Goal: Check status: Check status

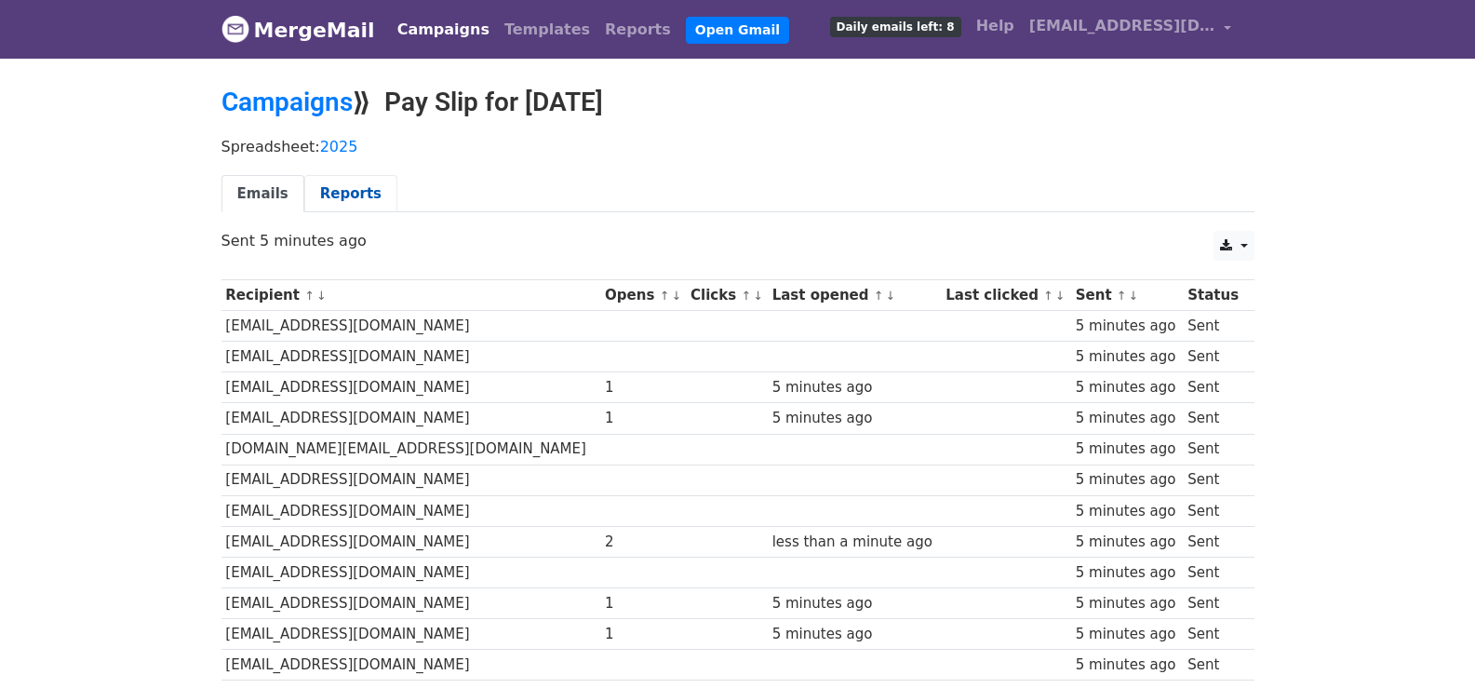
click at [330, 193] on link "Reports" at bounding box center [350, 194] width 93 height 38
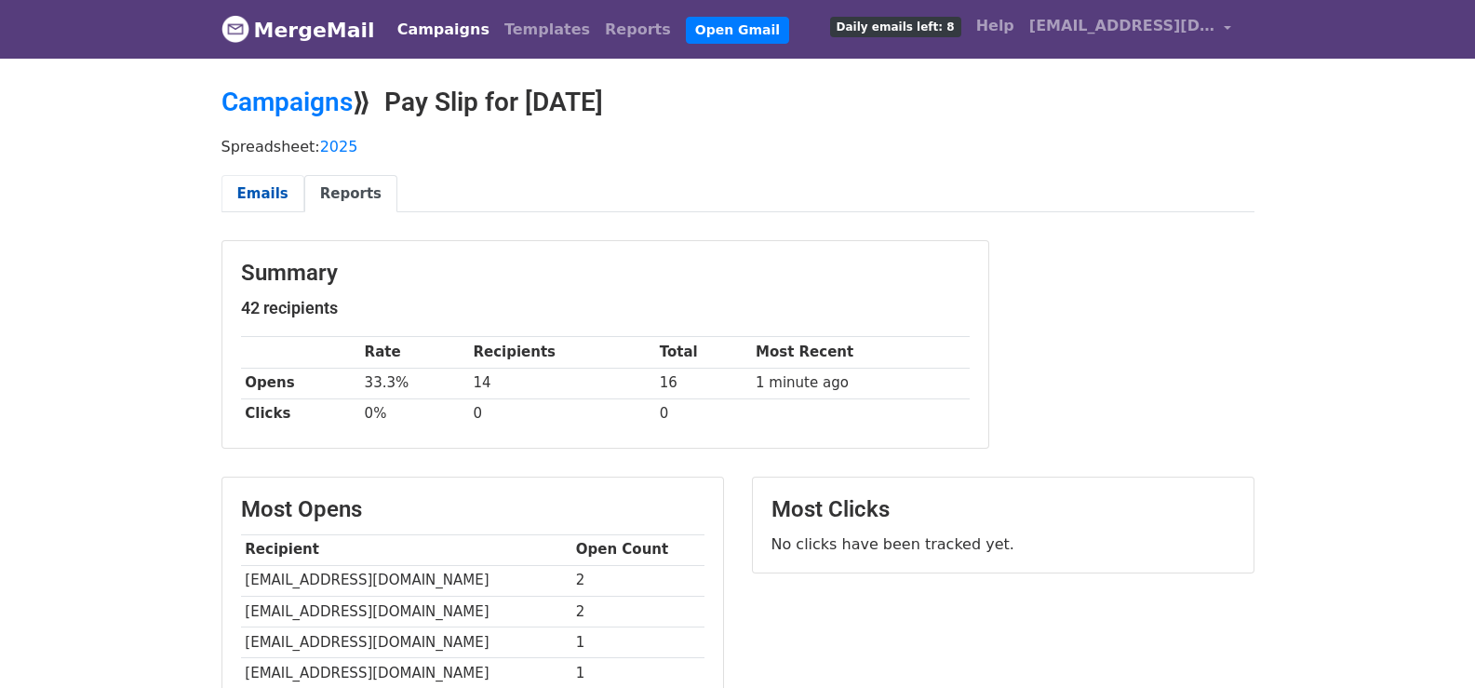
click at [279, 200] on link "Emails" at bounding box center [262, 194] width 83 height 38
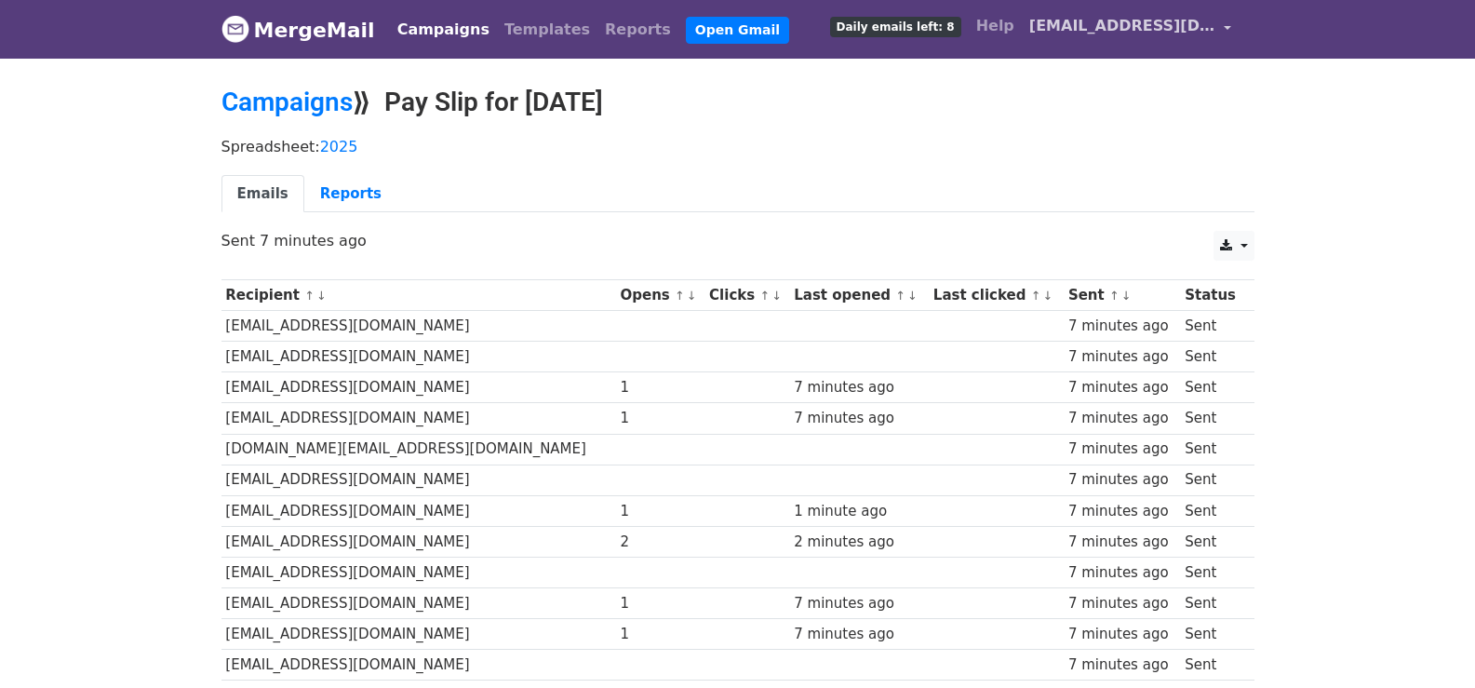
click at [1237, 33] on link "[EMAIL_ADDRESS][DOMAIN_NAME]" at bounding box center [1131, 29] width 218 height 44
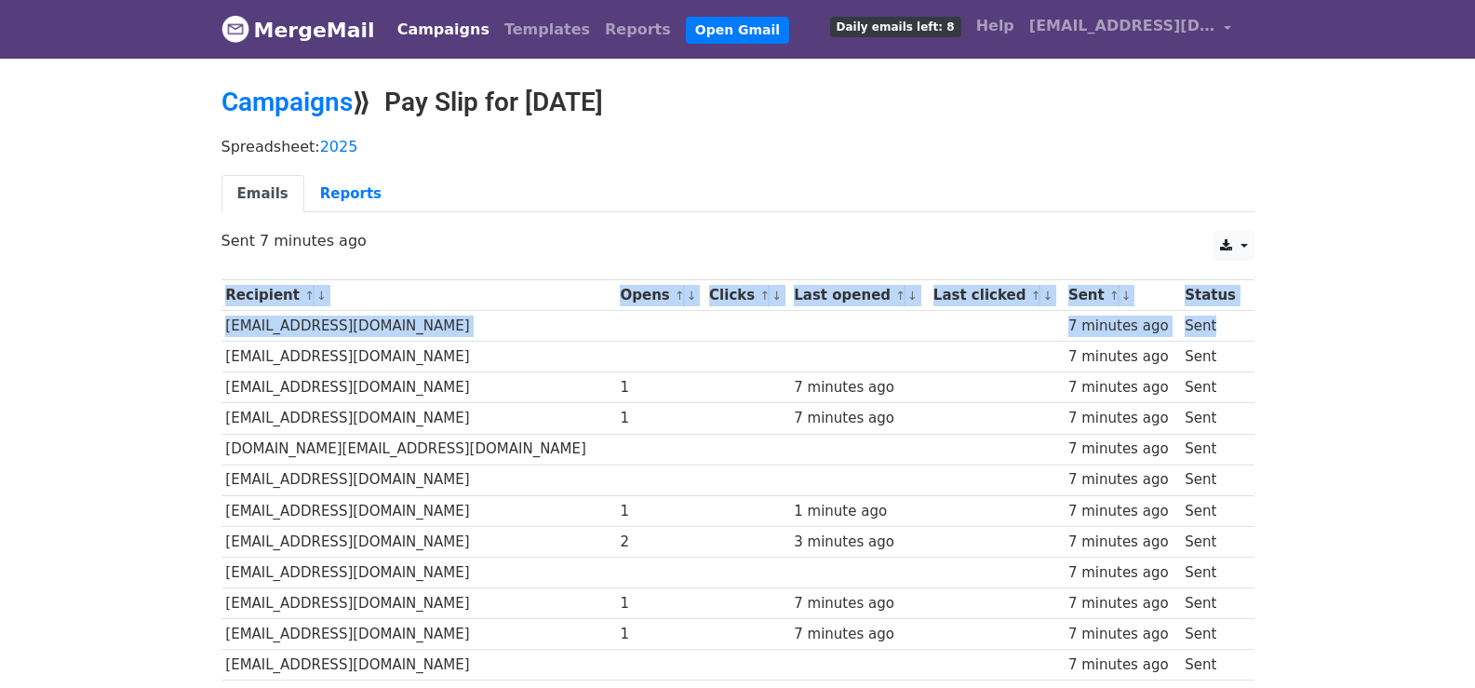
drag, startPoint x: 213, startPoint y: 324, endPoint x: 1243, endPoint y: 326, distance: 1029.9
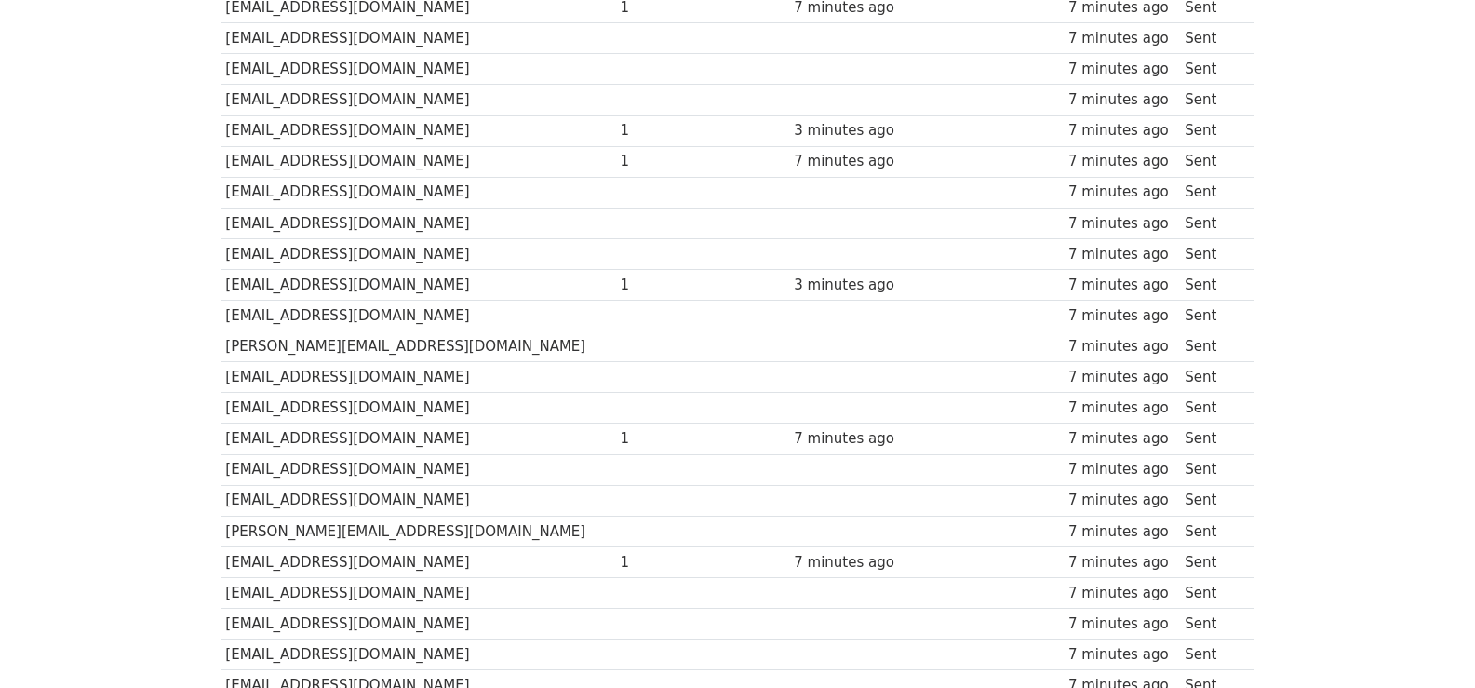
scroll to position [629, 0]
click at [431, 433] on td "brosis040607@gmail.com" at bounding box center [418, 436] width 394 height 31
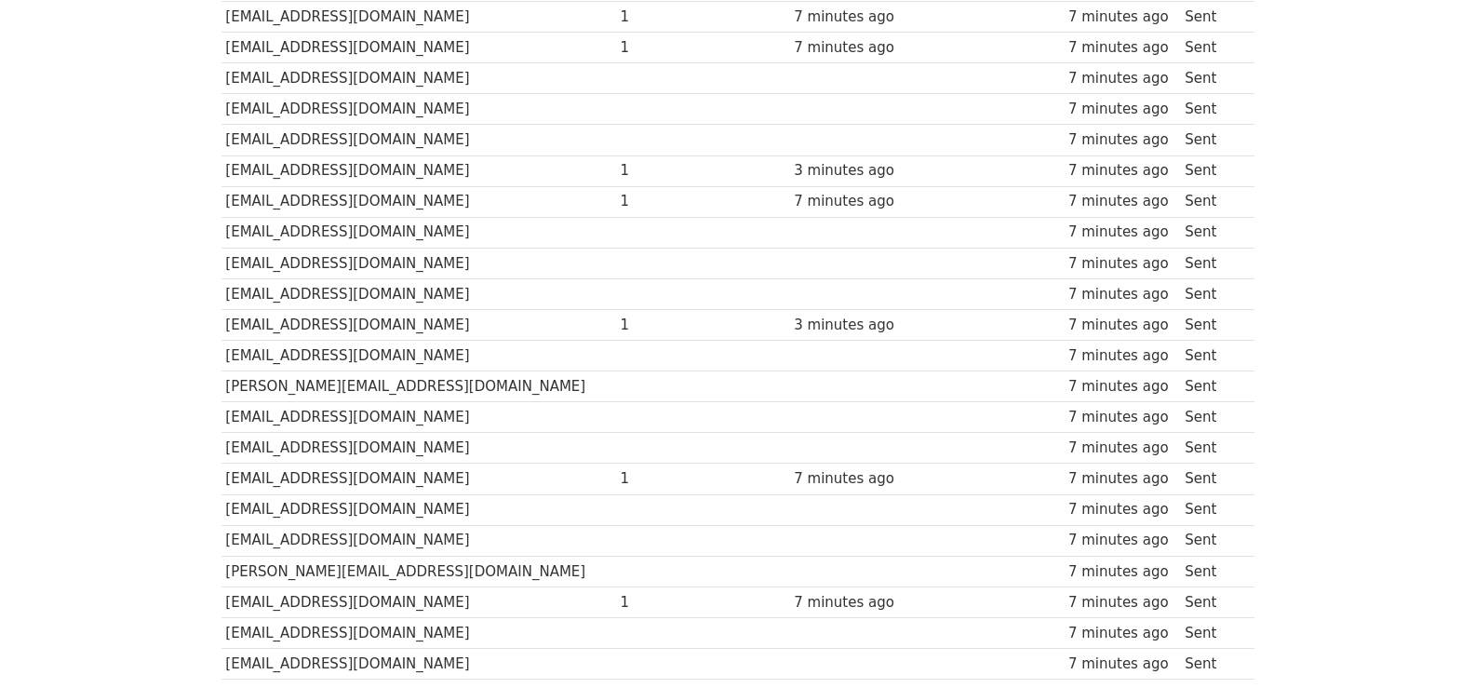
scroll to position [568, 0]
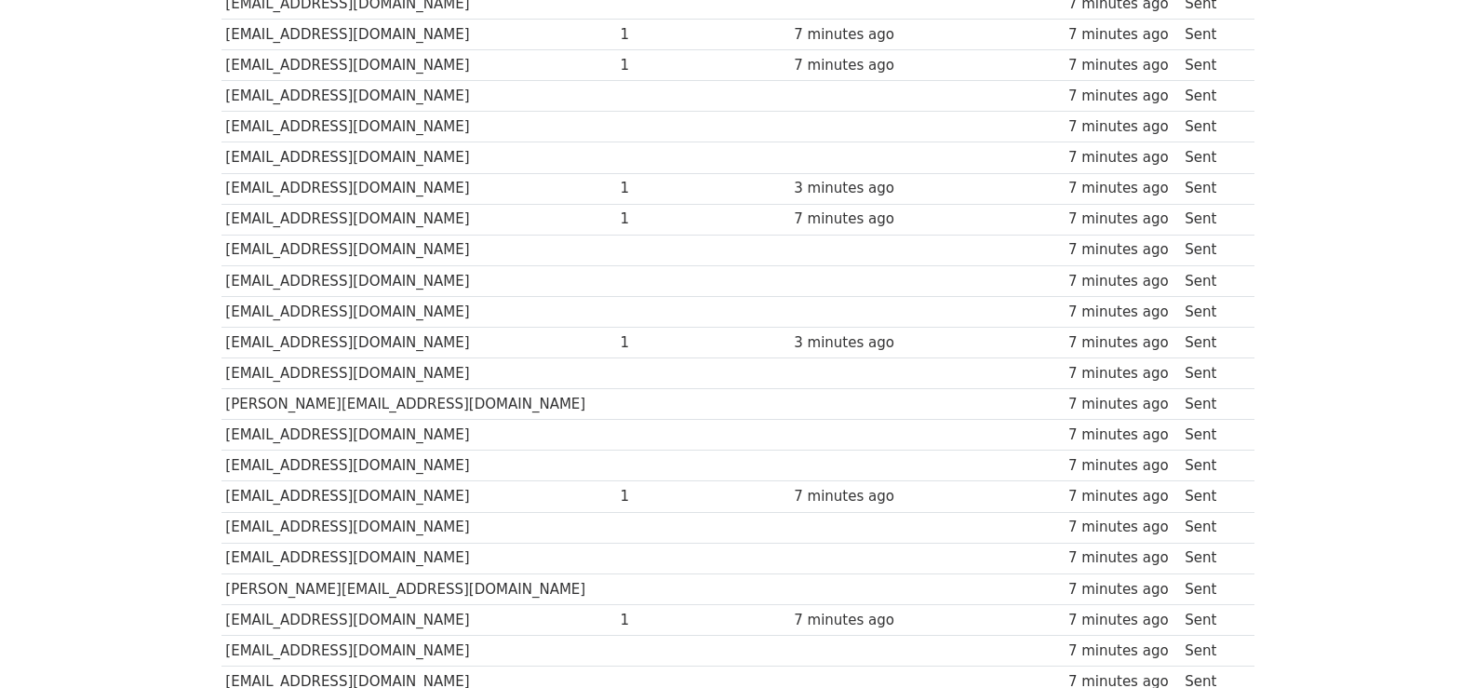
drag, startPoint x: 216, startPoint y: 186, endPoint x: 1222, endPoint y: 188, distance: 1005.8
click at [1222, 188] on div "Recipient ↑ ↓ Opens ↑ ↓ Clicks ↑ ↓ Last opened ↑ ↓ Last clicked ↑ ↓ Sent ↑ ↓ St…" at bounding box center [737, 375] width 1061 height 1348
click at [1068, 217] on div "7 minutes ago" at bounding box center [1122, 218] width 108 height 21
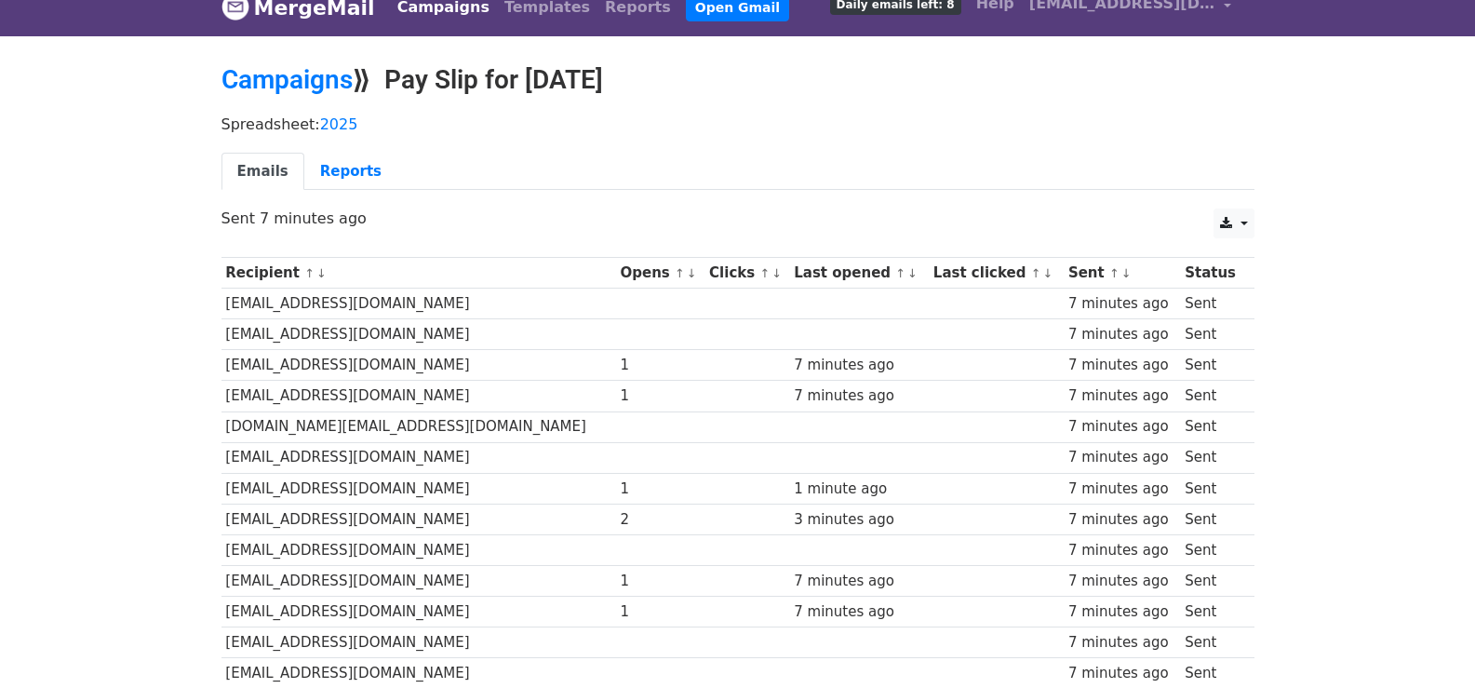
scroll to position [0, 0]
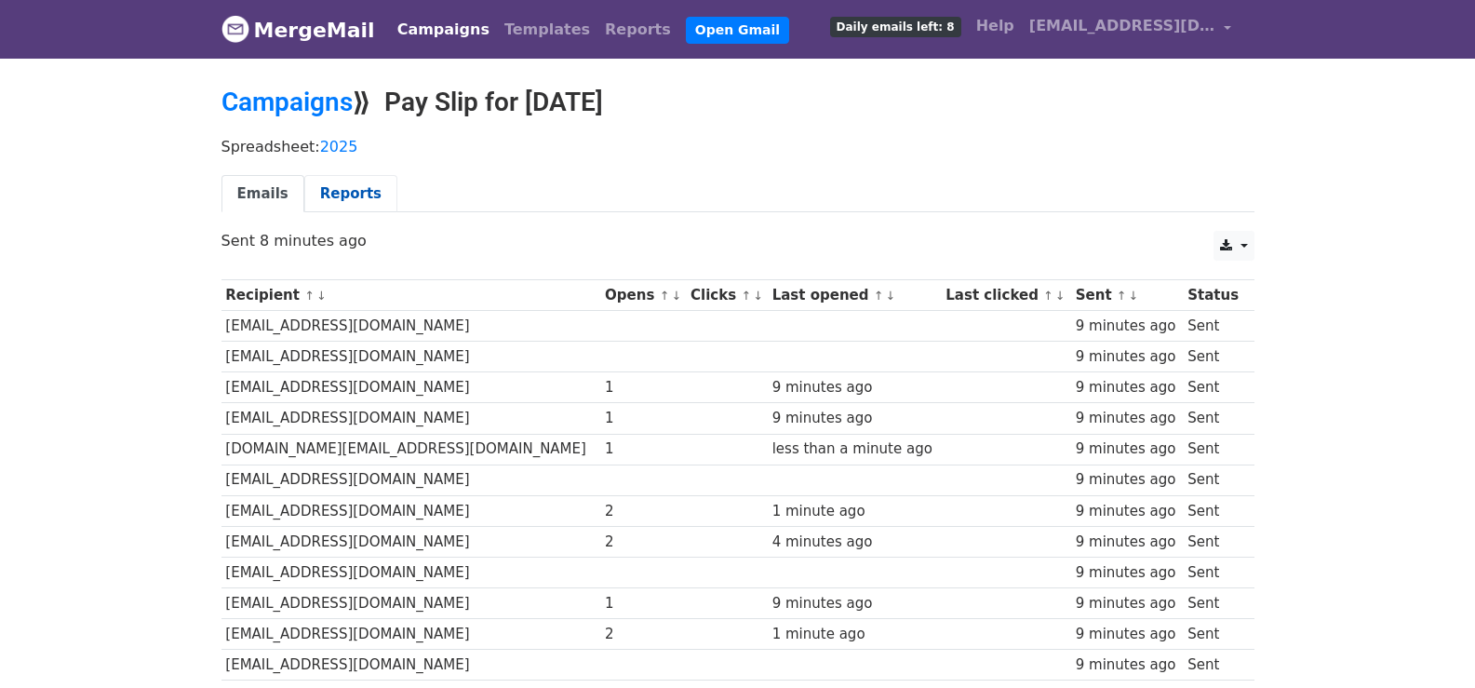
click at [334, 204] on link "Reports" at bounding box center [350, 194] width 93 height 38
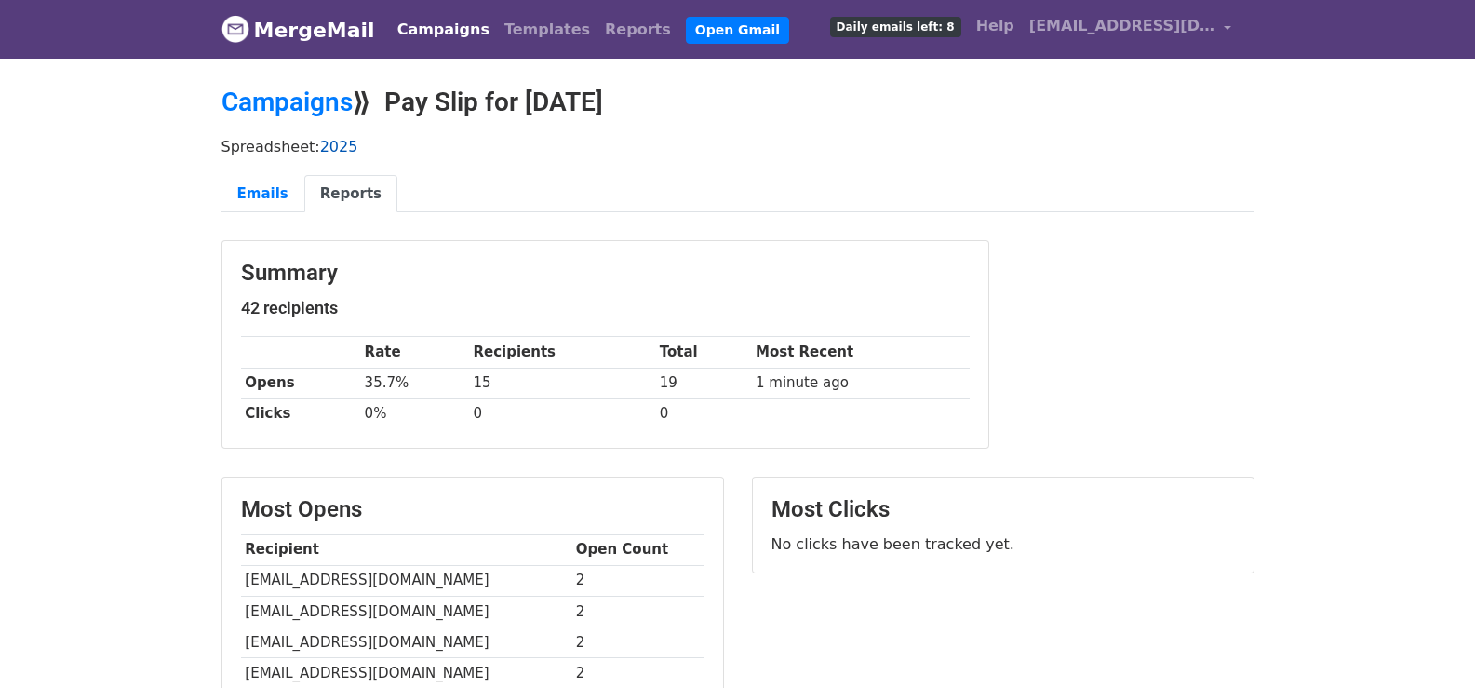
click at [333, 140] on link "2025" at bounding box center [339, 147] width 38 height 18
